Goal: Information Seeking & Learning: Check status

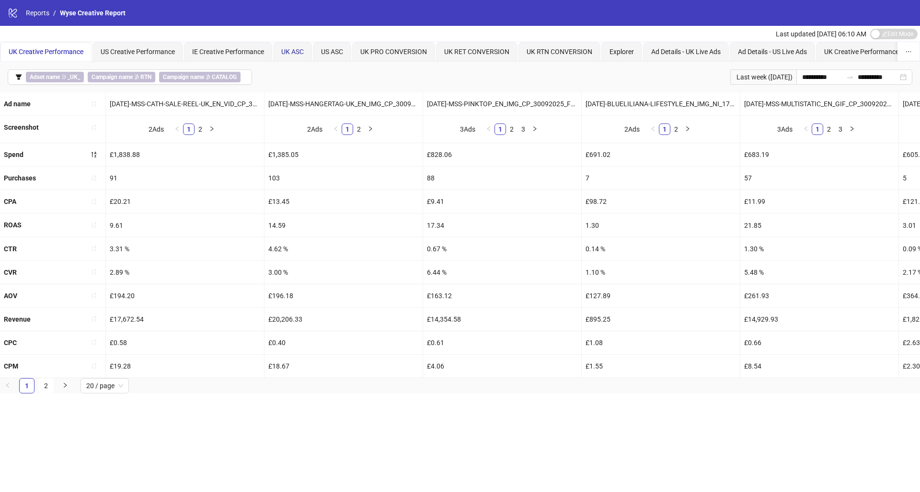
click at [290, 53] on span "UK ASC" at bounding box center [292, 52] width 23 height 8
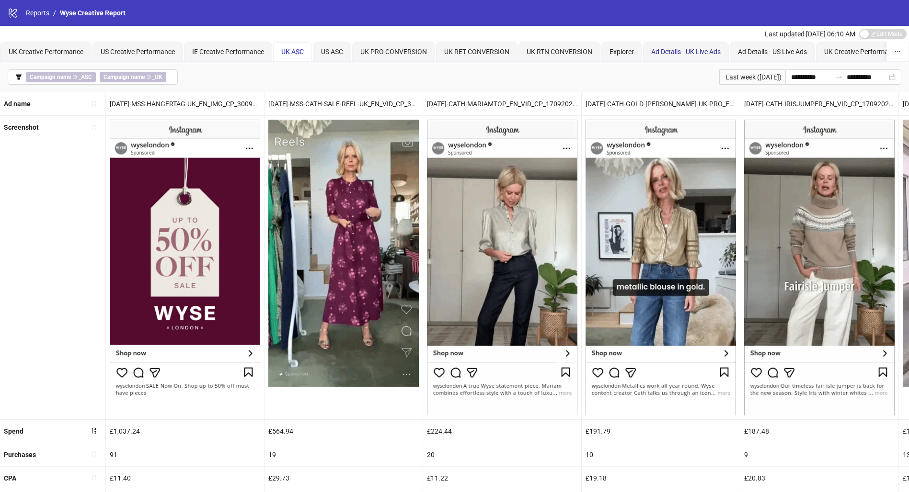
click at [685, 48] on span "Ad Details - UK Live Ads" at bounding box center [685, 52] width 69 height 8
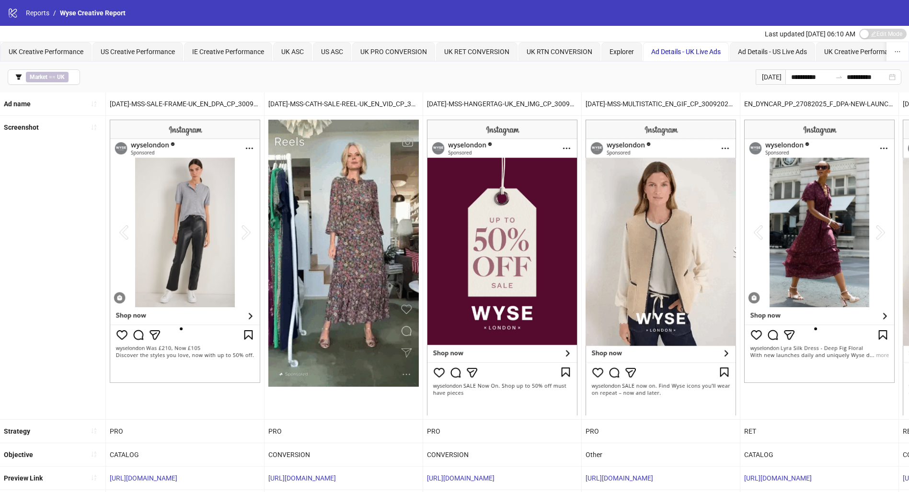
scroll to position [165, 0]
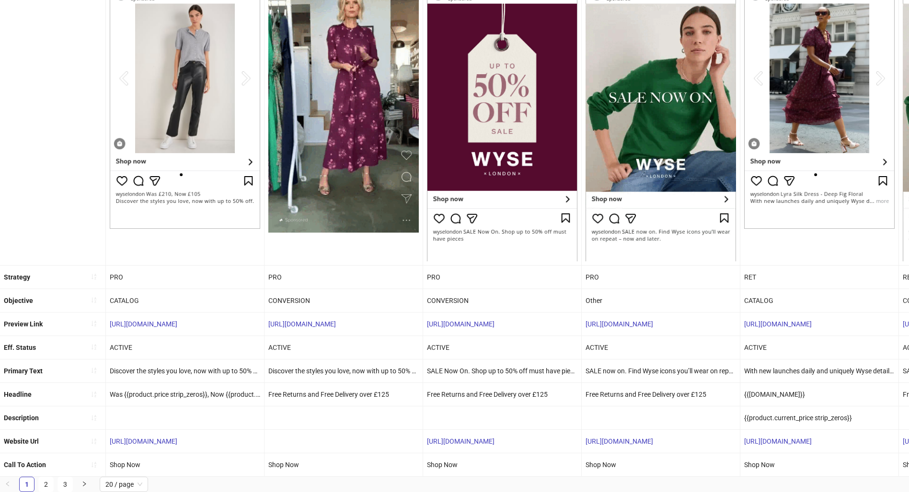
click at [141, 488] on span "20 / page" at bounding box center [123, 485] width 37 height 14
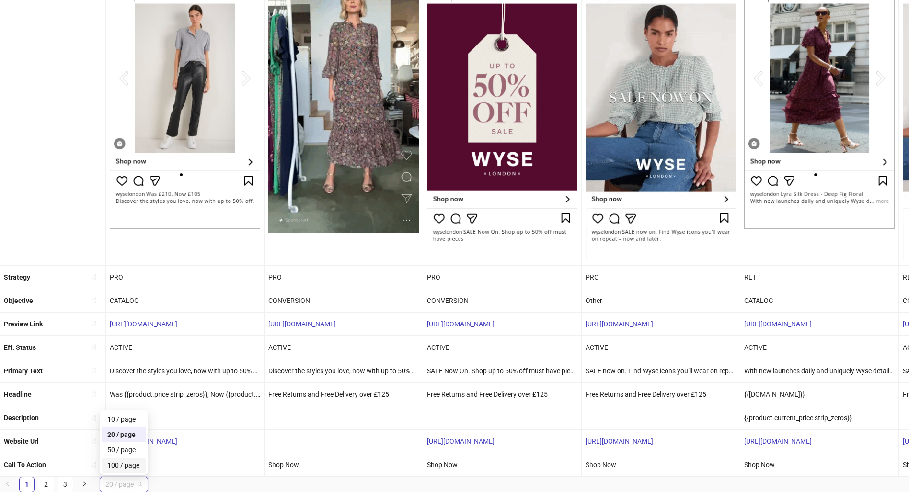
click at [131, 468] on div "100 / page" at bounding box center [123, 465] width 33 height 11
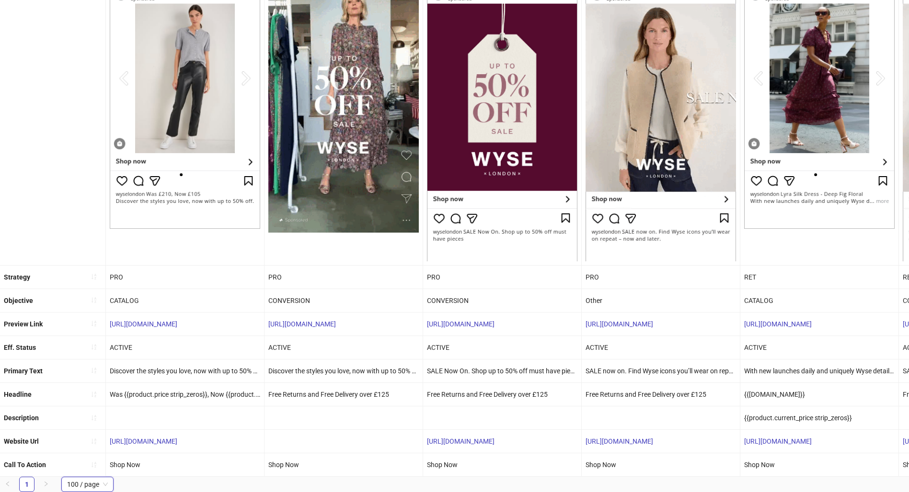
click at [10, 97] on div "Screenshot" at bounding box center [53, 113] width 106 height 303
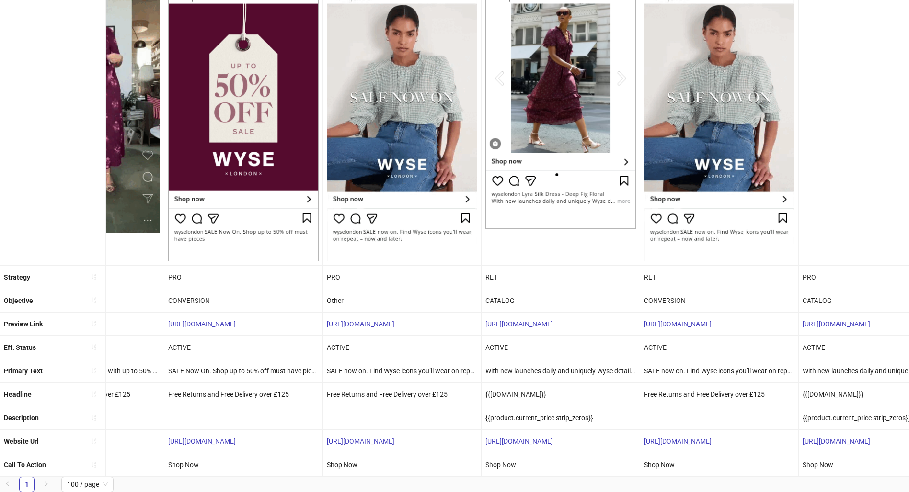
scroll to position [0, 0]
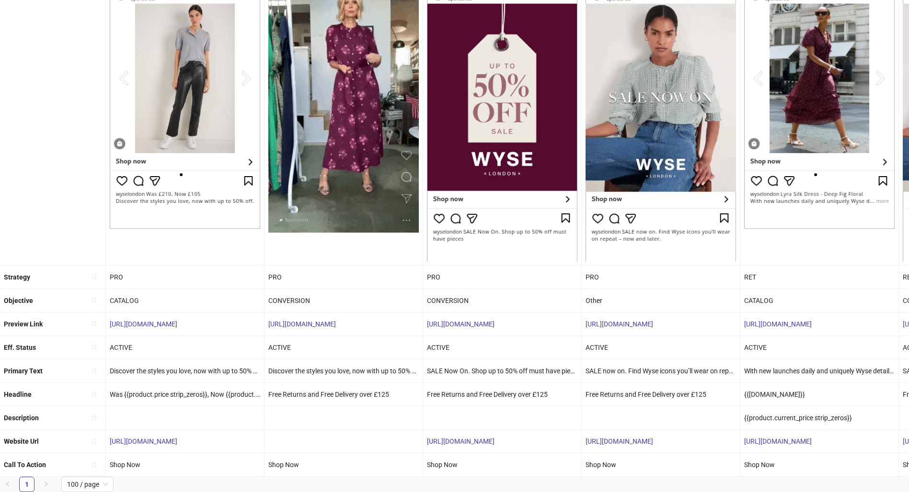
click at [106, 488] on span "100 / page" at bounding box center [87, 485] width 41 height 14
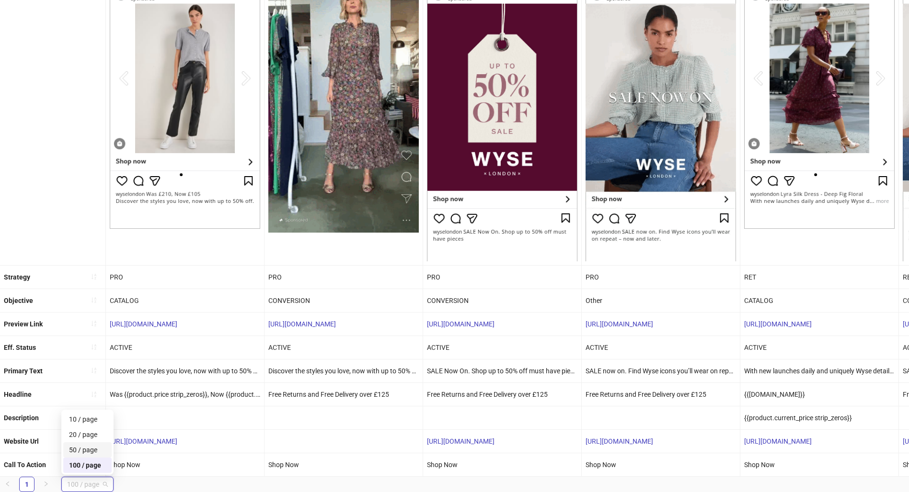
click at [92, 451] on div "50 / page" at bounding box center [87, 450] width 37 height 11
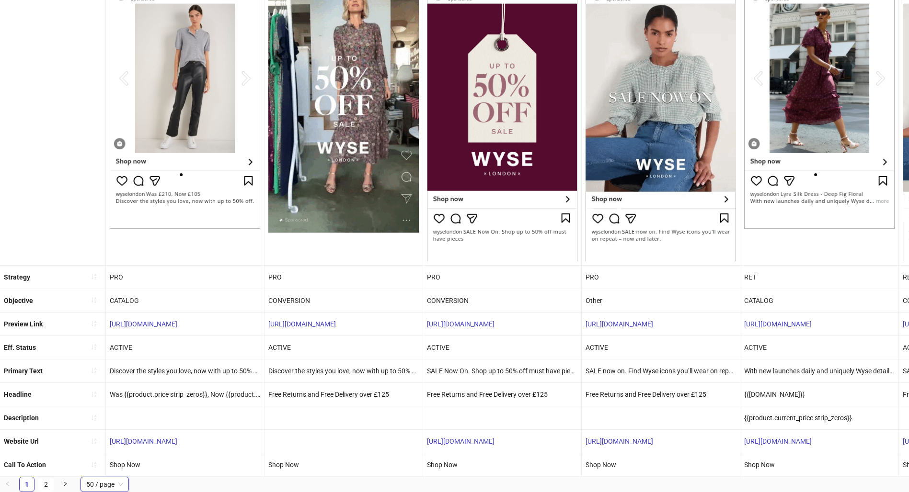
click at [46, 486] on link "2" at bounding box center [46, 485] width 14 height 14
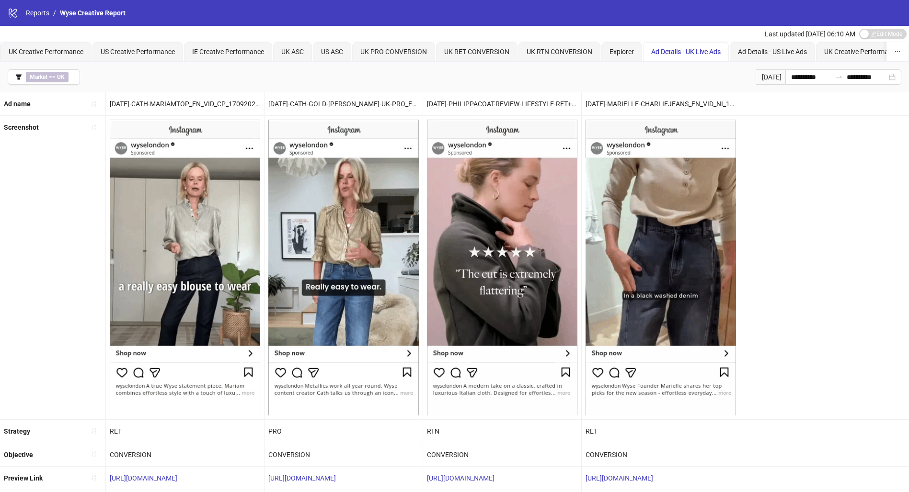
click at [41, 82] on button "Market == [GEOGRAPHIC_DATA]" at bounding box center [44, 76] width 72 height 15
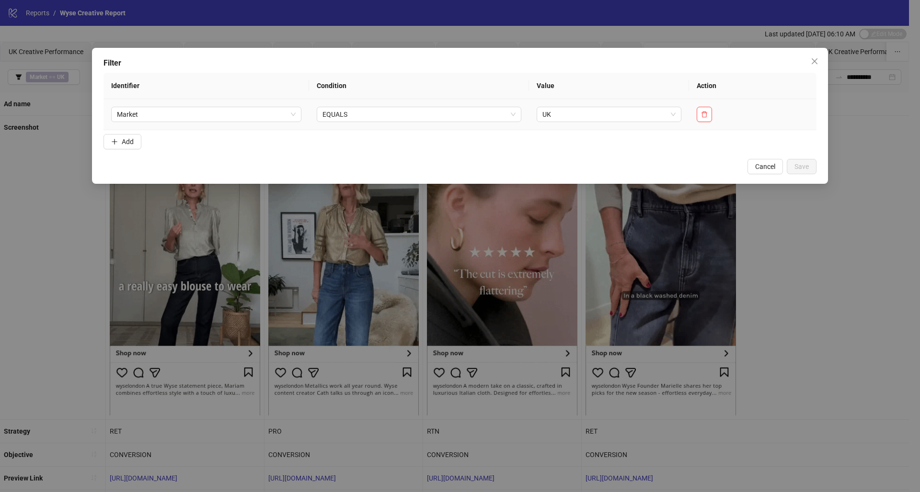
click at [556, 113] on span "UK" at bounding box center [609, 114] width 134 height 14
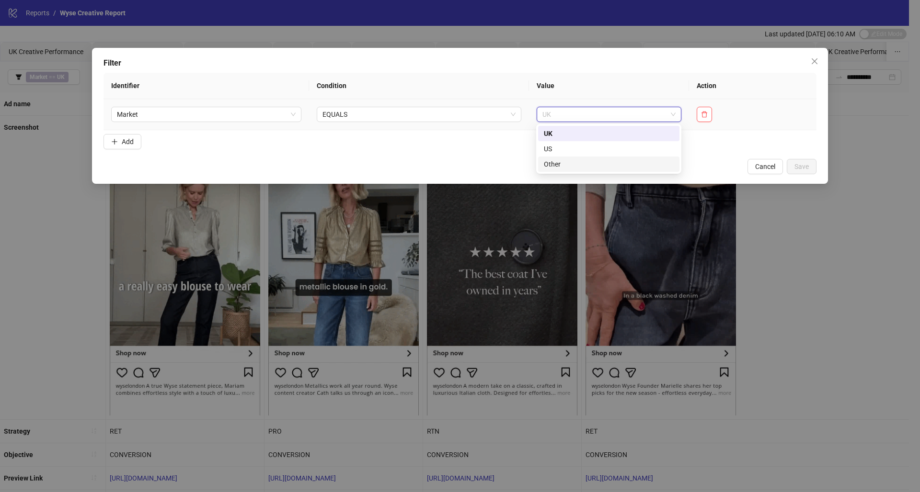
click at [573, 165] on div "Other" at bounding box center [609, 164] width 130 height 11
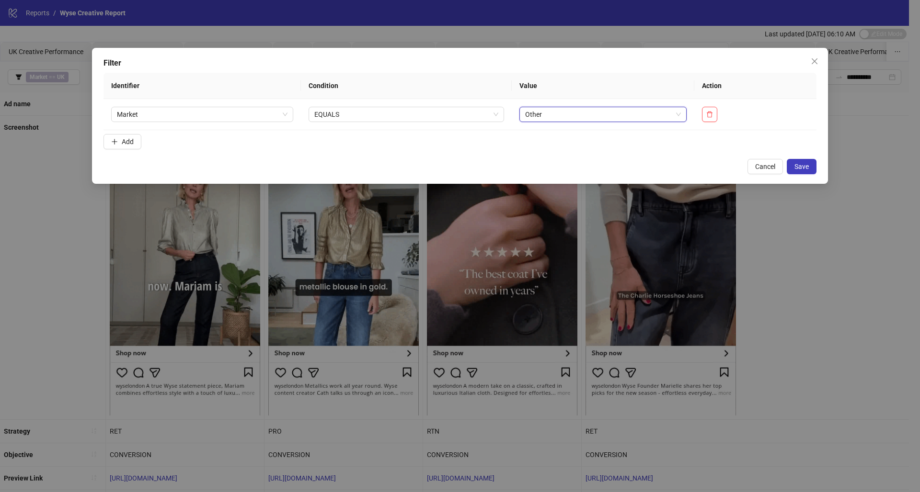
click at [798, 171] on button "Save" at bounding box center [802, 166] width 30 height 15
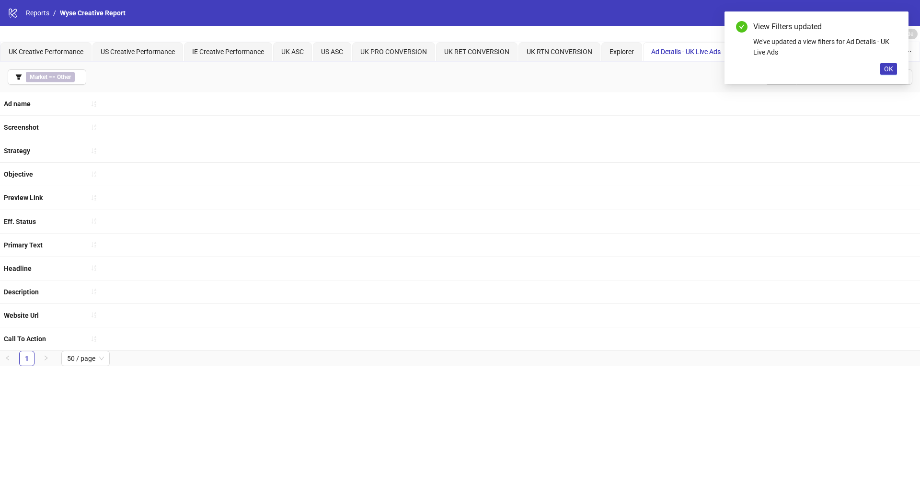
click at [884, 67] on span "OK" at bounding box center [888, 69] width 9 height 8
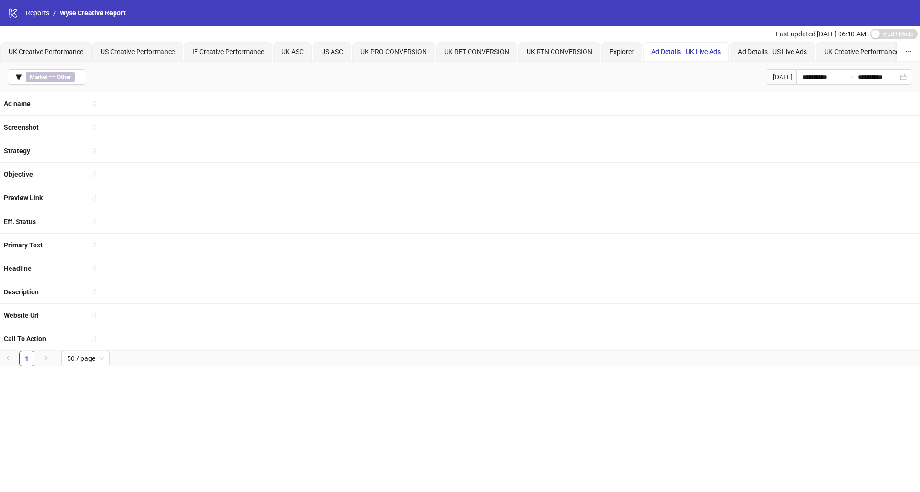
click at [51, 75] on span "Market == Other" at bounding box center [50, 77] width 49 height 11
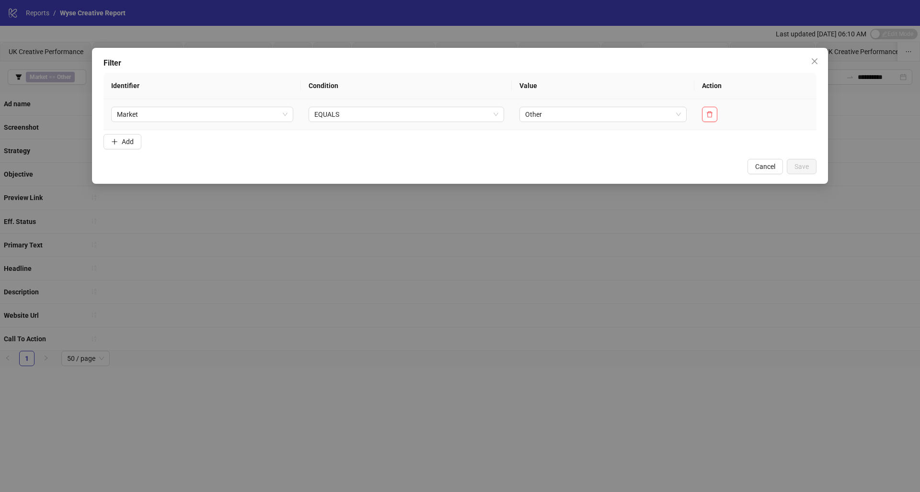
click at [588, 114] on span "Other" at bounding box center [603, 114] width 156 height 14
click at [414, 111] on span "EQUALS" at bounding box center [406, 114] width 184 height 14
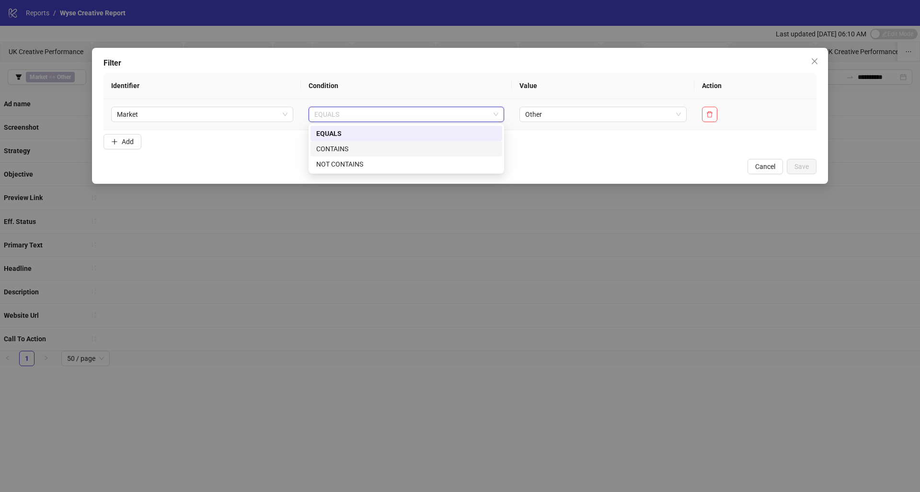
click at [378, 147] on div "CONTAINS" at bounding box center [406, 149] width 180 height 11
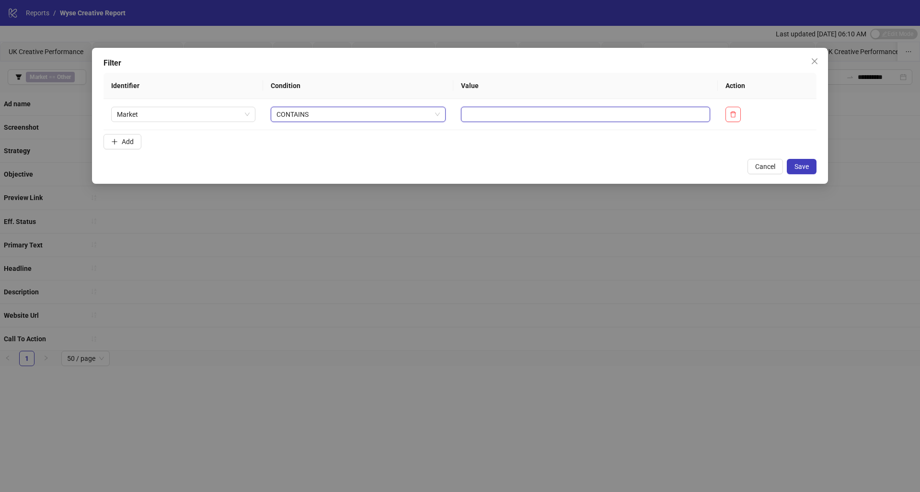
click at [596, 117] on input "text" at bounding box center [585, 114] width 249 height 15
click at [277, 162] on div "Cancel Save" at bounding box center [459, 166] width 713 height 15
click at [325, 117] on span "CONTAINS" at bounding box center [357, 114] width 163 height 14
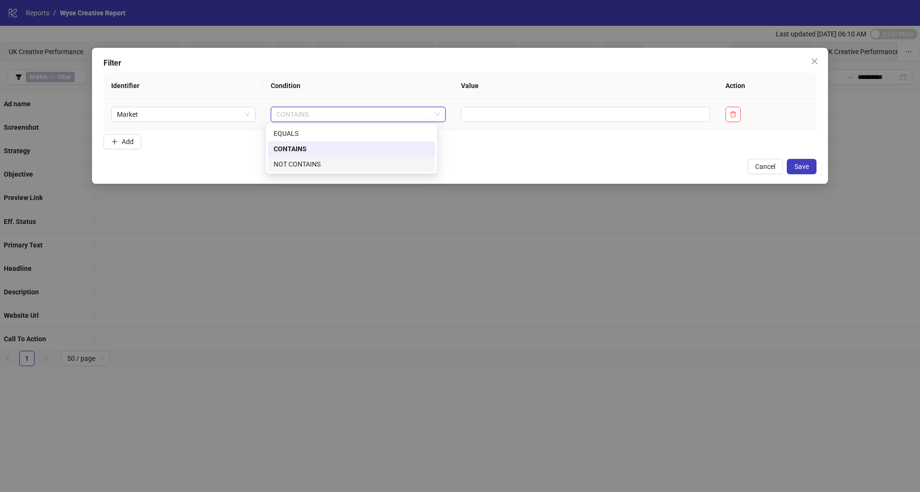
click at [325, 161] on div "NOT CONTAINS" at bounding box center [352, 164] width 156 height 11
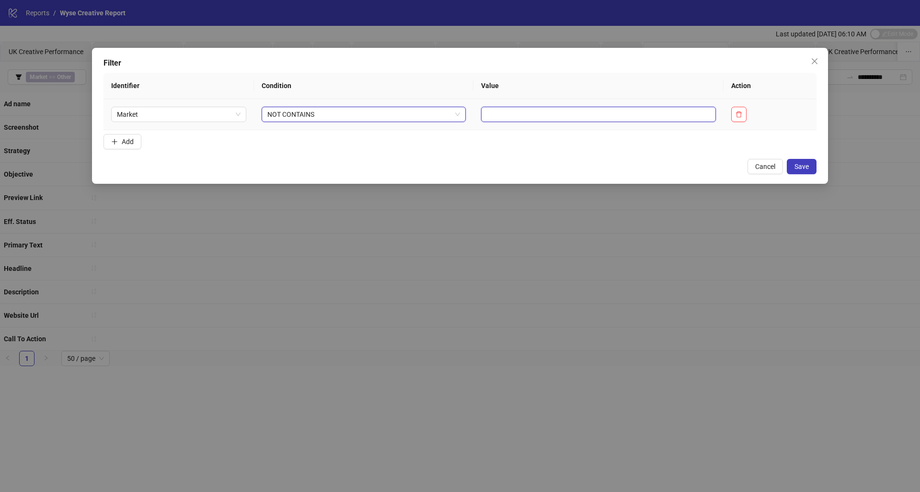
click at [481, 120] on input "text" at bounding box center [598, 114] width 235 height 15
type input "**"
click at [130, 145] on span "Add" at bounding box center [128, 142] width 12 height 8
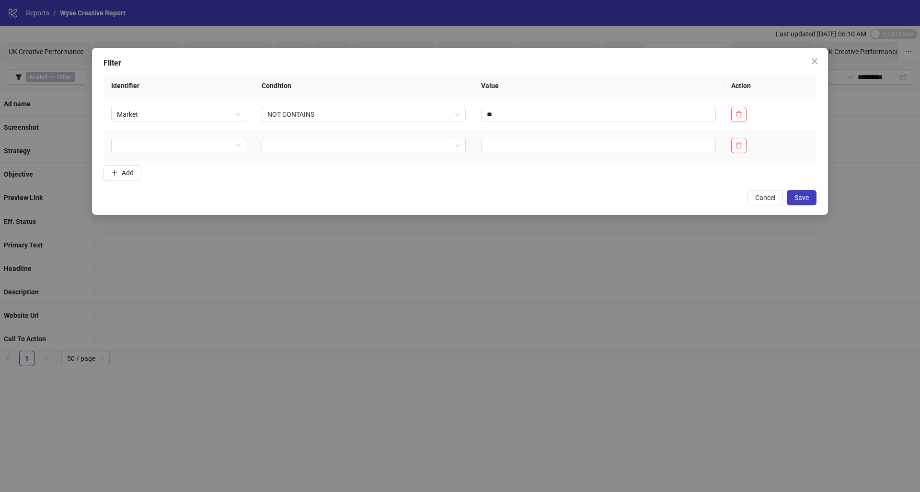
click at [198, 155] on td at bounding box center [178, 145] width 150 height 31
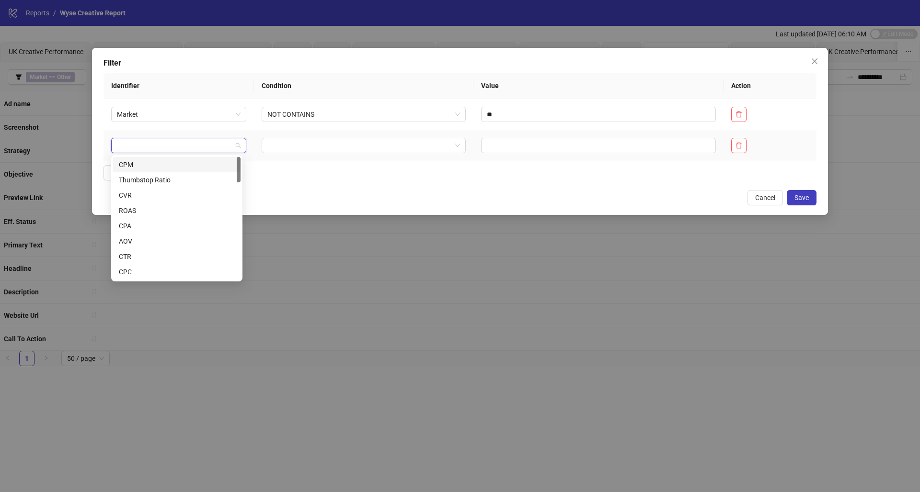
click at [197, 148] on input "search" at bounding box center [174, 145] width 115 height 14
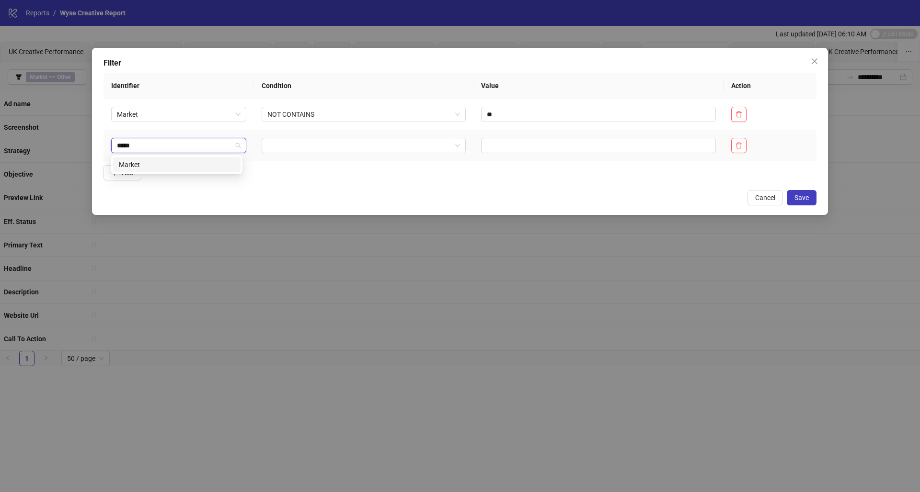
type input "******"
click at [187, 166] on div "Market" at bounding box center [177, 165] width 116 height 11
click at [299, 153] on td at bounding box center [363, 145] width 219 height 31
click at [305, 149] on input "search" at bounding box center [359, 145] width 184 height 14
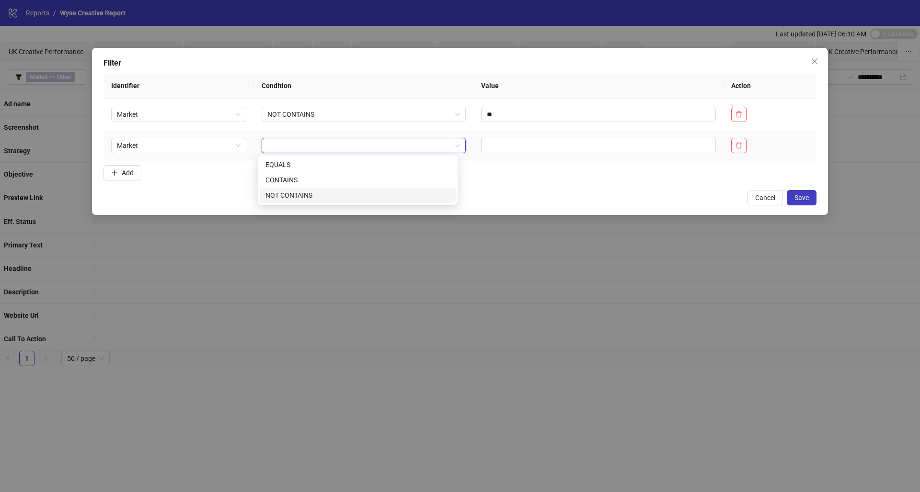
click at [304, 193] on div "NOT CONTAINS" at bounding box center [357, 195] width 184 height 11
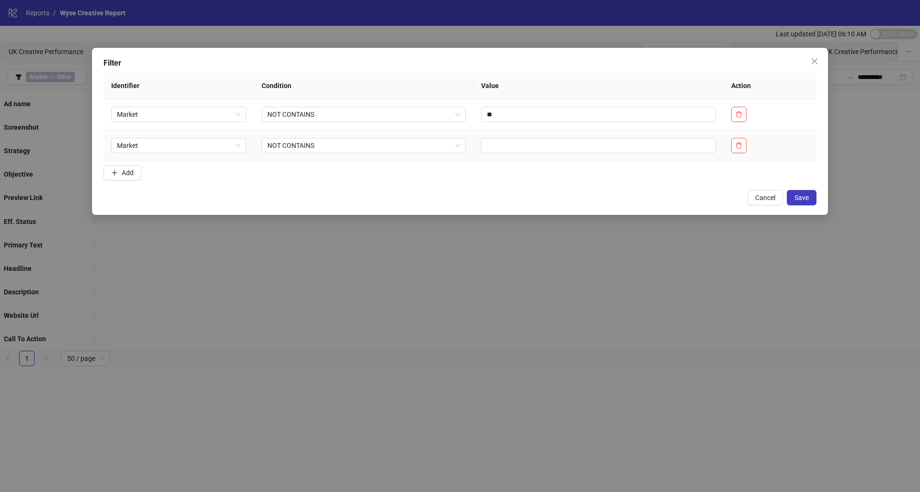
click at [558, 137] on td at bounding box center [598, 145] width 250 height 31
click at [558, 148] on input "text" at bounding box center [598, 145] width 235 height 15
type input "**"
click at [815, 199] on button "Save" at bounding box center [802, 197] width 30 height 15
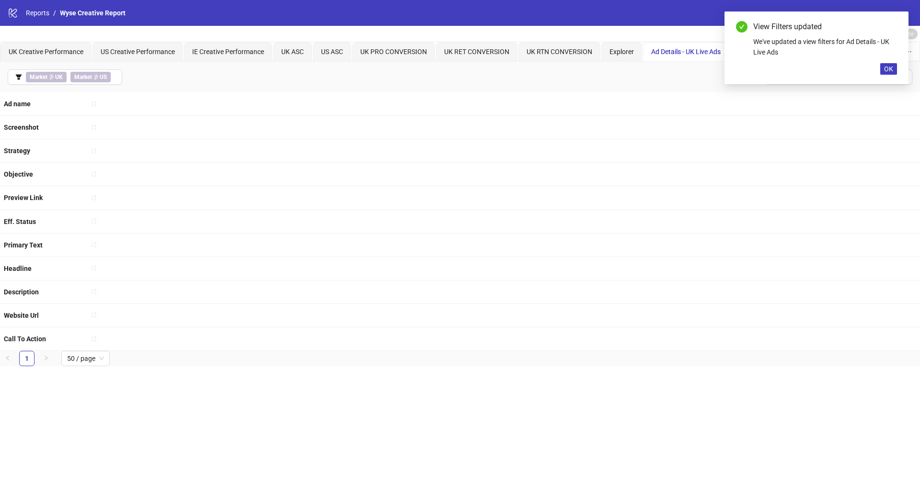
click at [229, 388] on div "**********" at bounding box center [460, 246] width 920 height 492
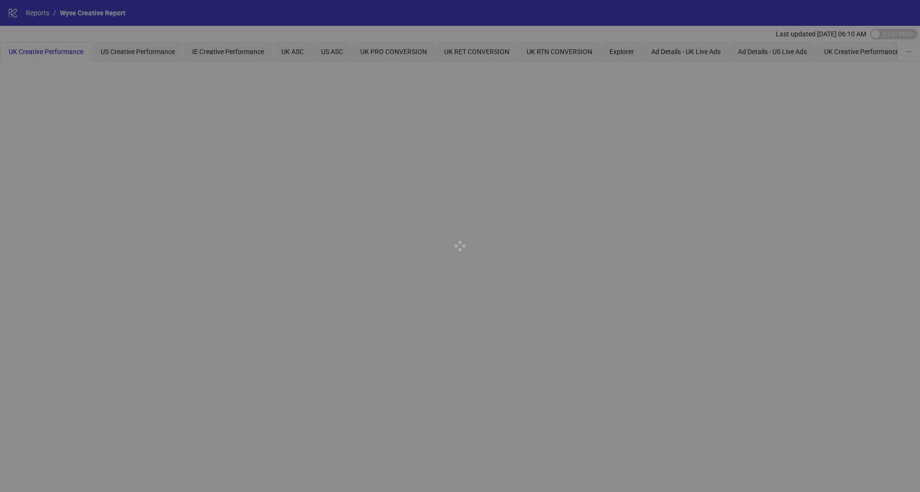
drag, startPoint x: 244, startPoint y: 50, endPoint x: 214, endPoint y: 51, distance: 30.7
click at [244, 50] on div at bounding box center [460, 246] width 920 height 492
click at [213, 51] on div at bounding box center [460, 246] width 920 height 492
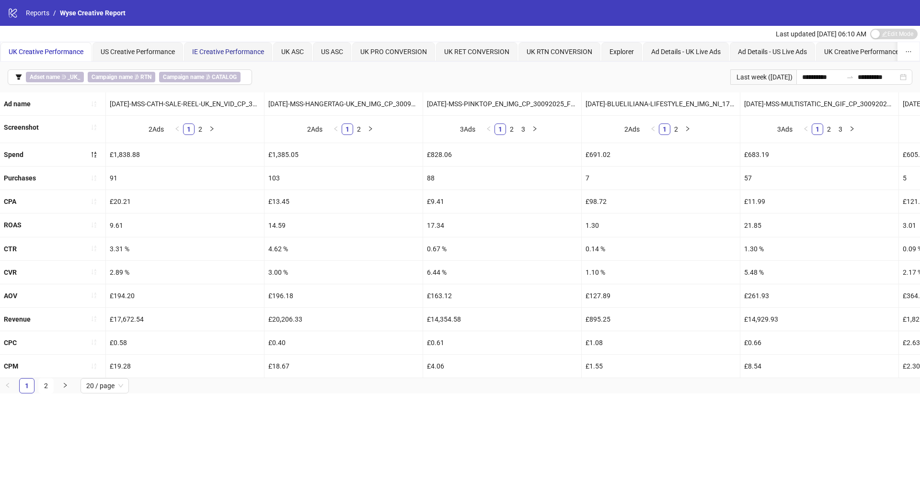
click at [230, 54] on span "IE Creative Performance" at bounding box center [228, 52] width 72 height 8
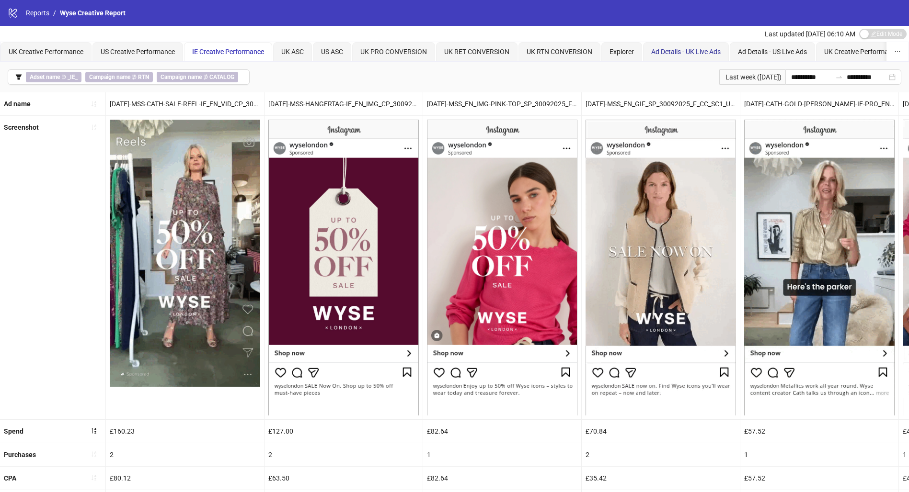
click at [695, 55] on div "Ad Details - UK Live Ads" at bounding box center [685, 51] width 69 height 11
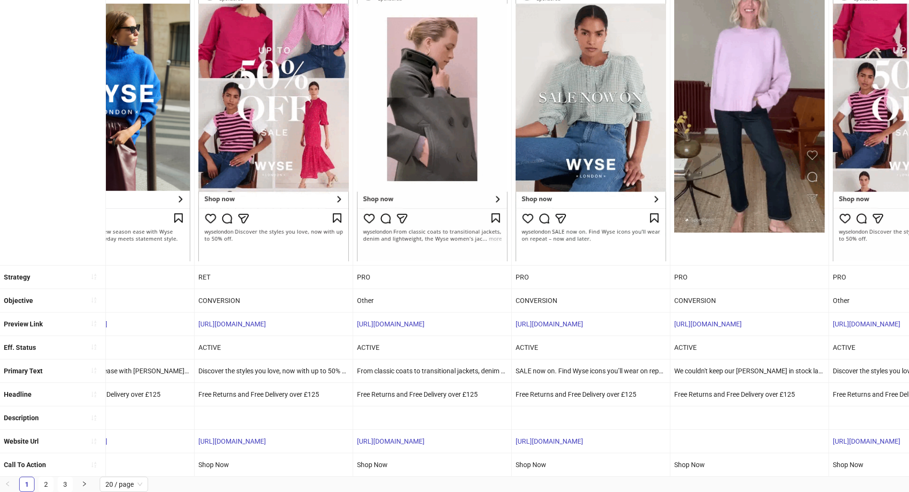
scroll to position [0, 2368]
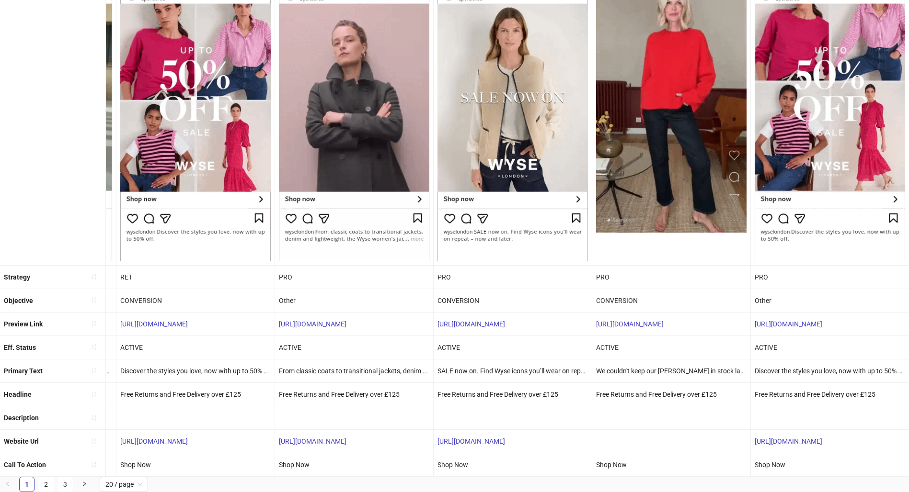
click at [52, 487] on link "2" at bounding box center [46, 485] width 14 height 14
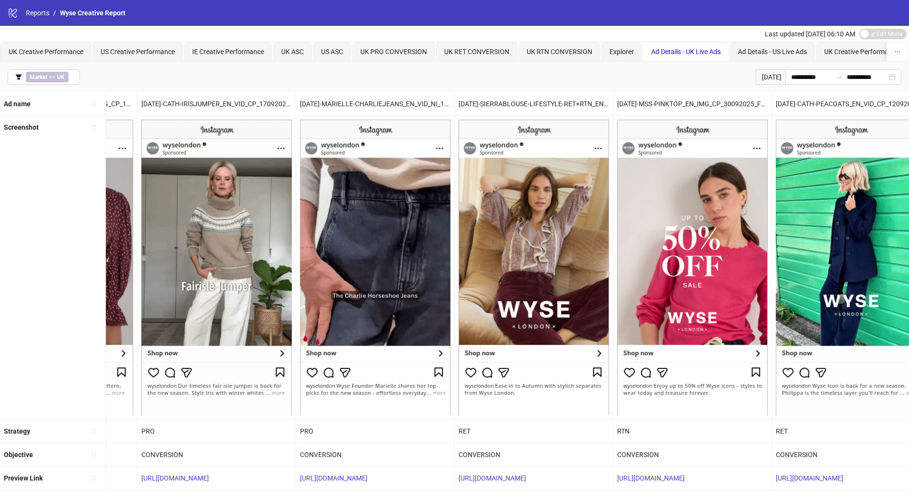
scroll to position [165, 0]
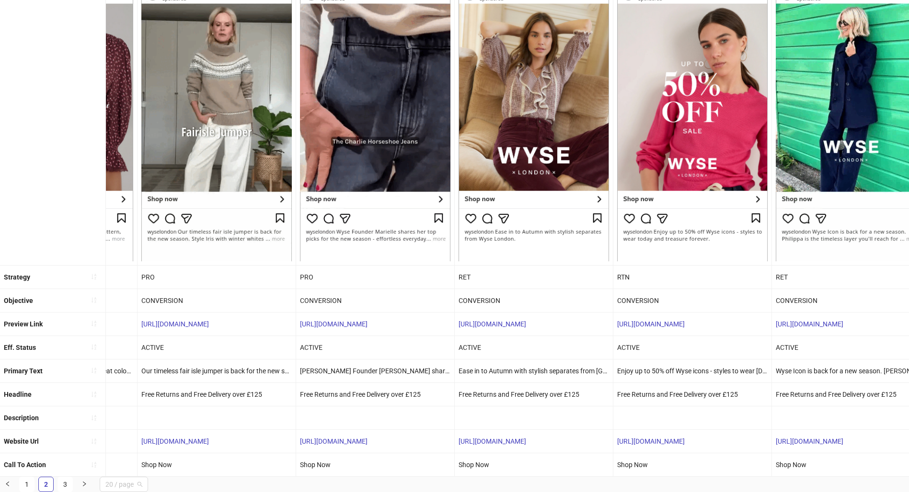
click at [136, 483] on span "20 / page" at bounding box center [123, 485] width 37 height 14
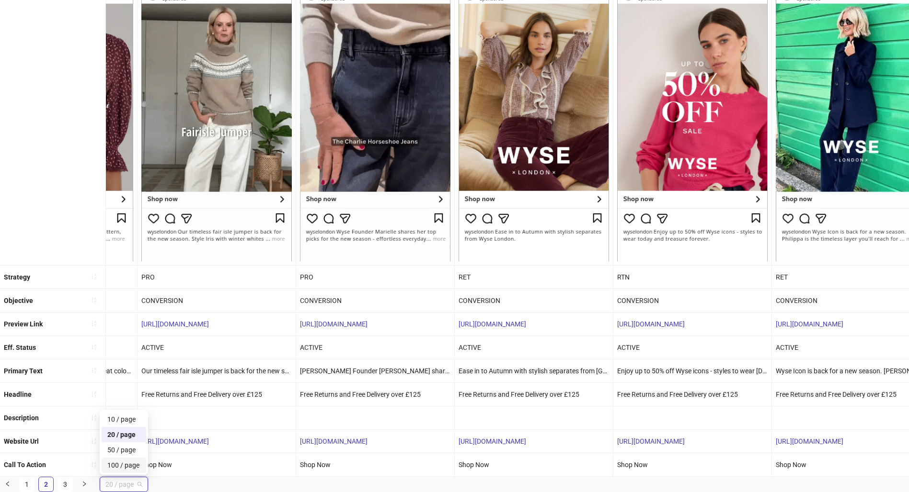
click at [140, 466] on div "100 / page" at bounding box center [123, 465] width 33 height 11
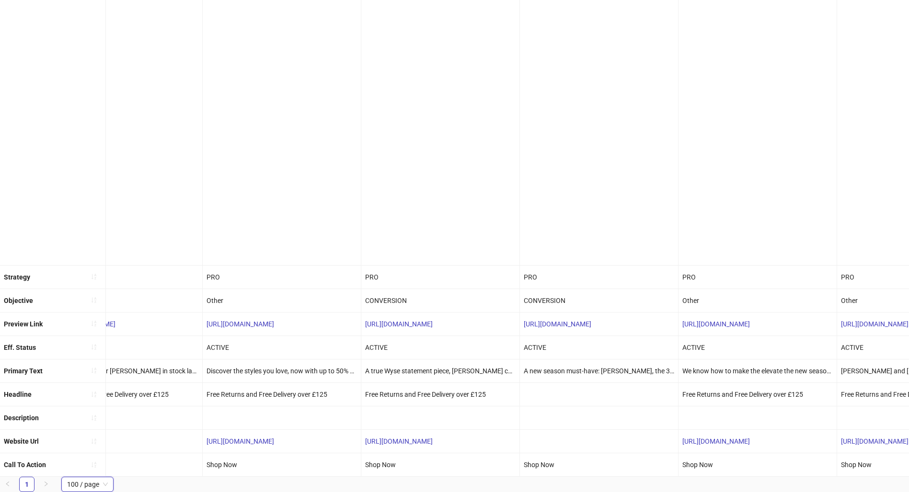
scroll to position [0, 0]
